Goal: Navigation & Orientation: Understand site structure

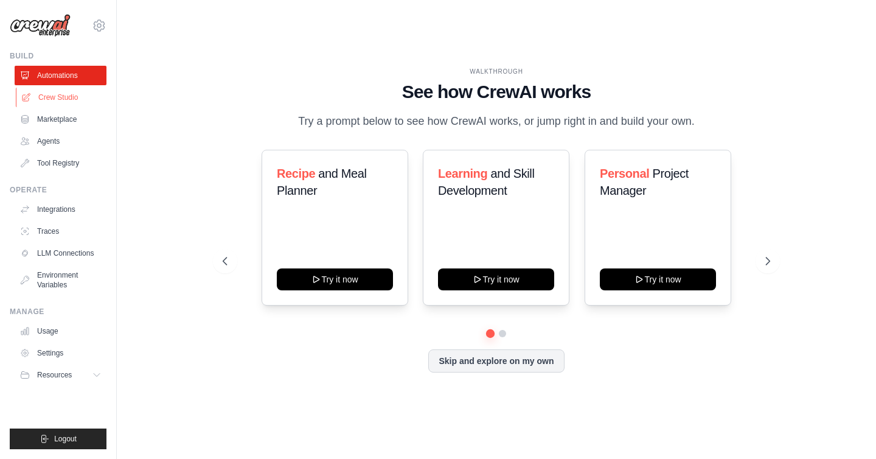
click at [69, 92] on link "Crew Studio" at bounding box center [62, 97] width 92 height 19
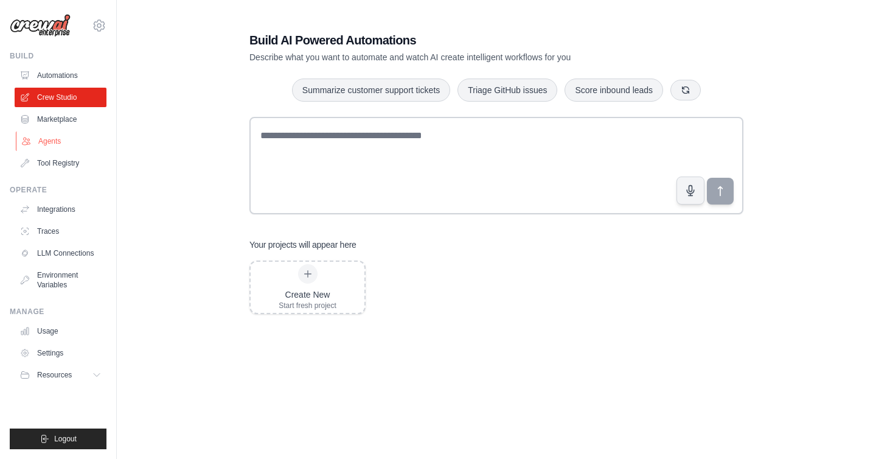
click at [57, 142] on link "Agents" at bounding box center [62, 140] width 92 height 19
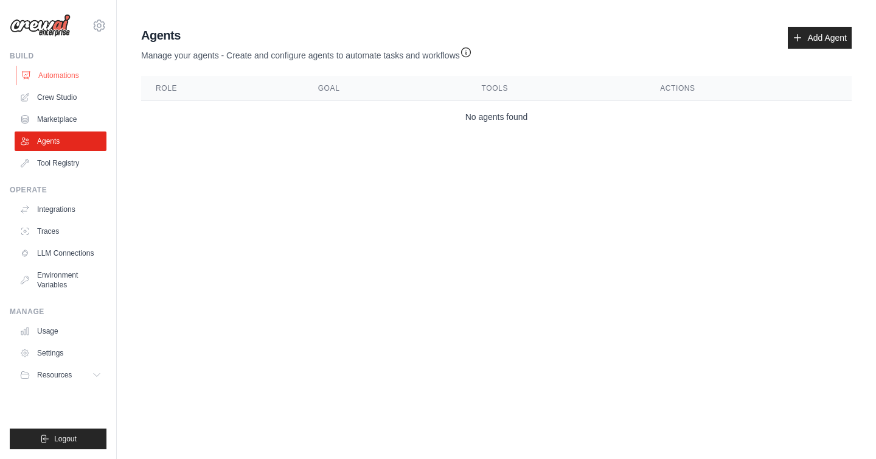
click at [45, 78] on link "Automations" at bounding box center [62, 75] width 92 height 19
